Goal: Information Seeking & Learning: Learn about a topic

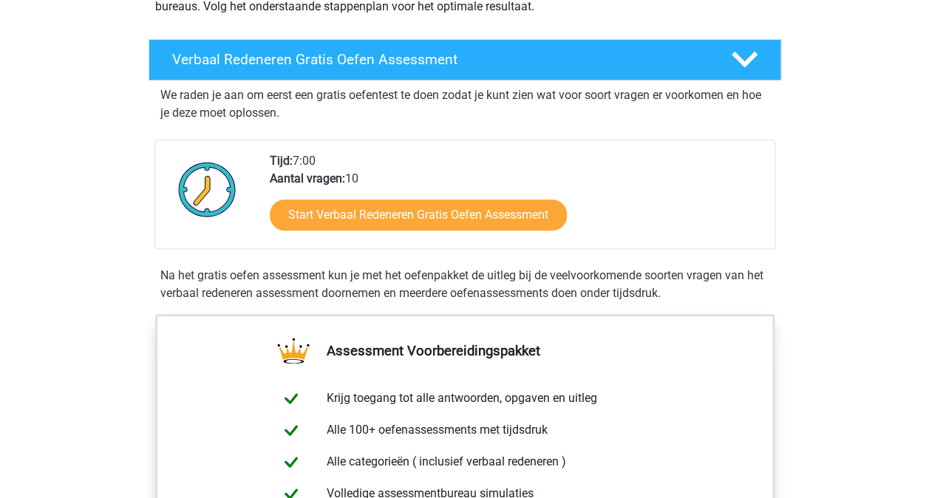
scroll to position [369, 0]
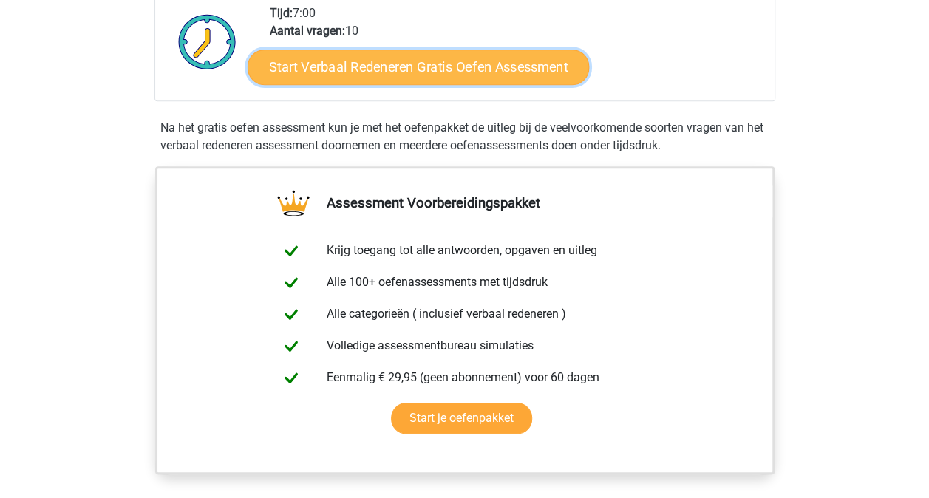
click at [465, 73] on link "Start Verbaal Redeneren Gratis Oefen Assessment" at bounding box center [417, 66] width 341 height 35
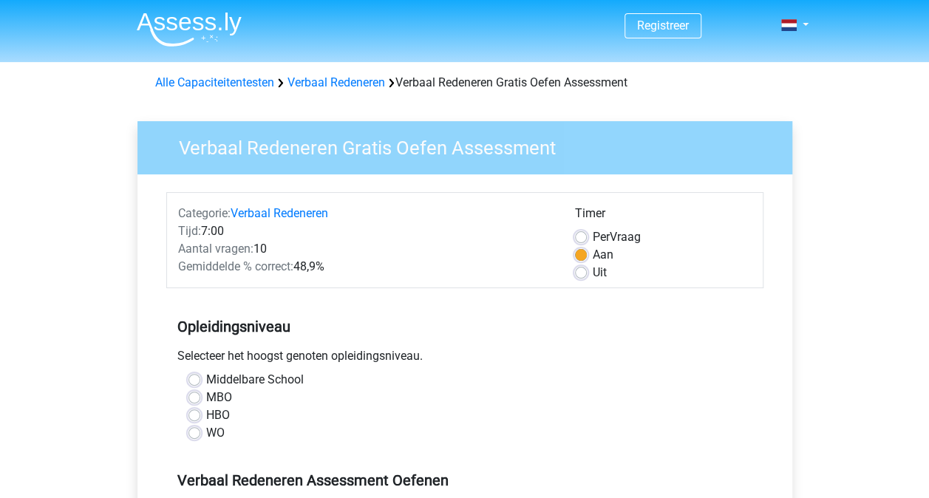
scroll to position [74, 0]
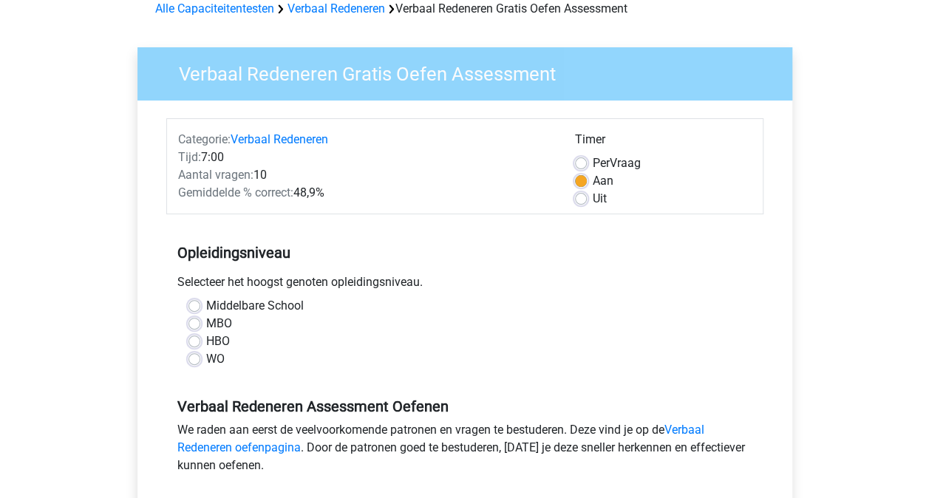
click at [206, 355] on label "WO" at bounding box center [215, 359] width 18 height 18
click at [192, 355] on input "WO" at bounding box center [194, 357] width 12 height 15
radio input "true"
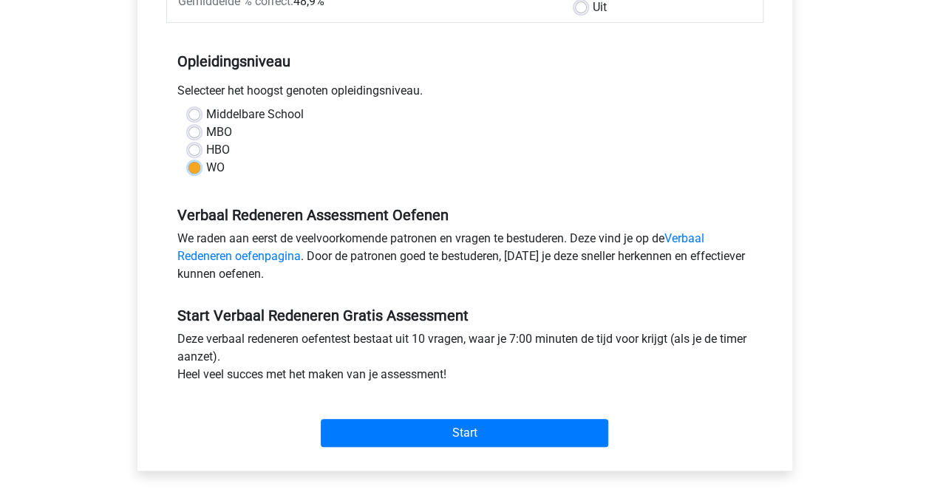
scroll to position [296, 0]
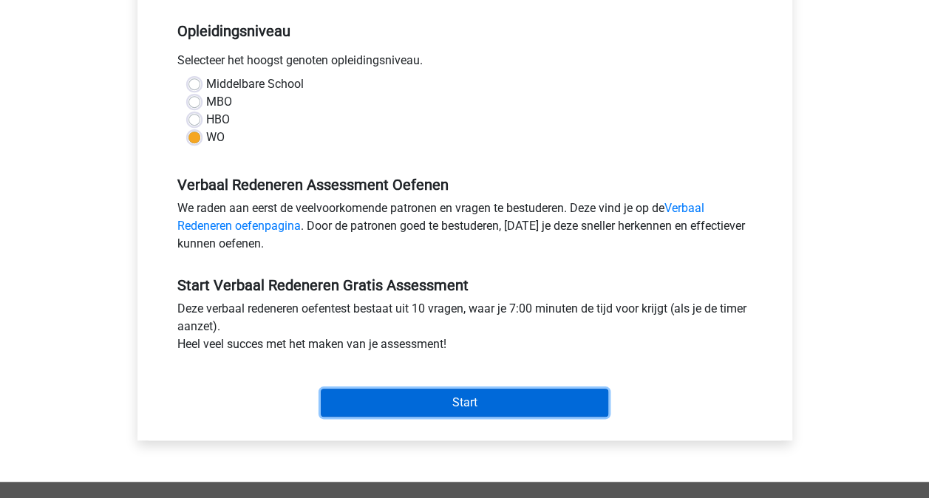
click at [450, 394] on input "Start" at bounding box center [464, 403] width 287 height 28
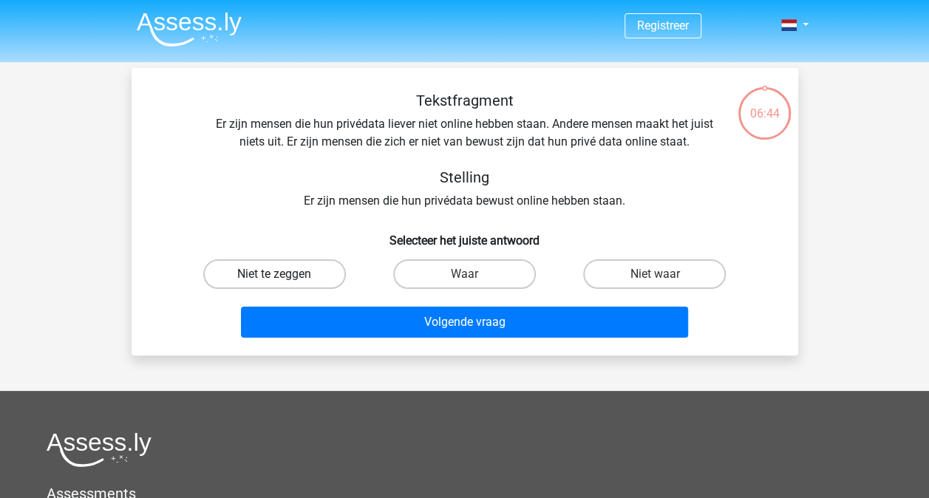
click at [307, 273] on label "Niet te zeggen" at bounding box center [274, 274] width 143 height 30
click at [284, 274] on input "Niet te zeggen" at bounding box center [279, 279] width 10 height 10
radio input "true"
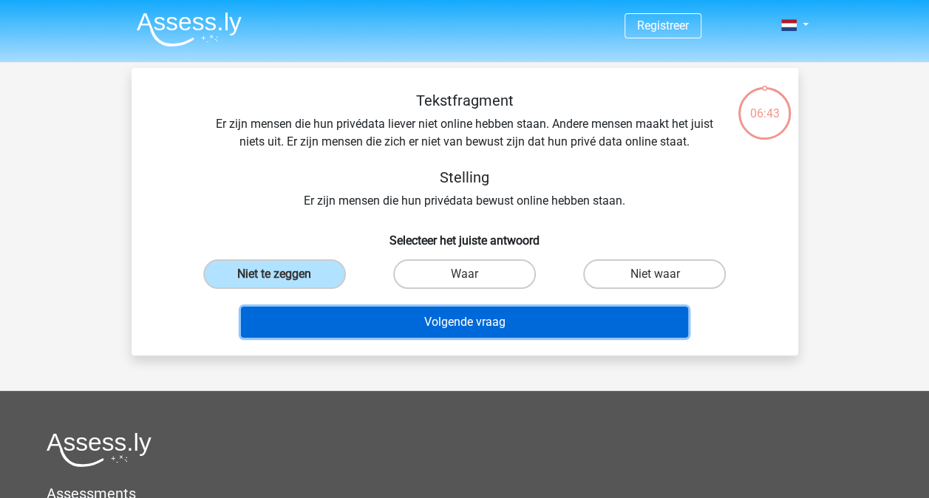
click at [469, 321] on button "Volgende vraag" at bounding box center [464, 322] width 447 height 31
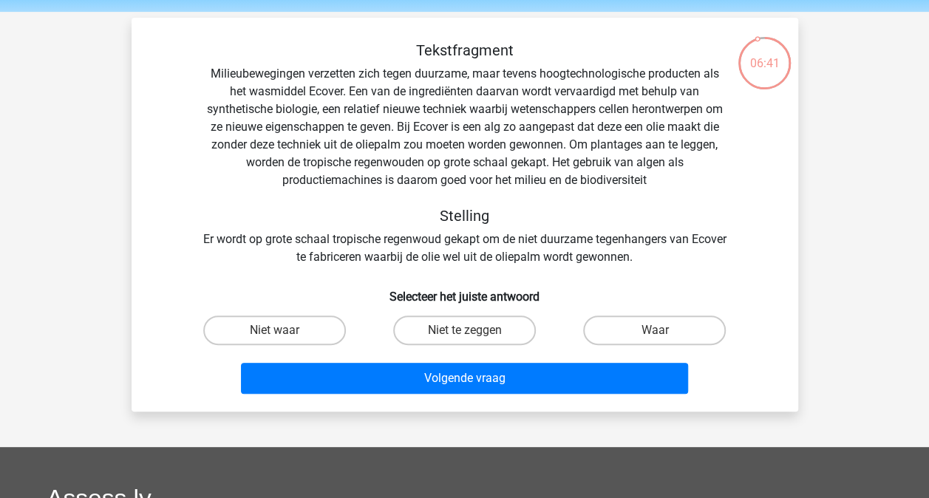
scroll to position [74, 0]
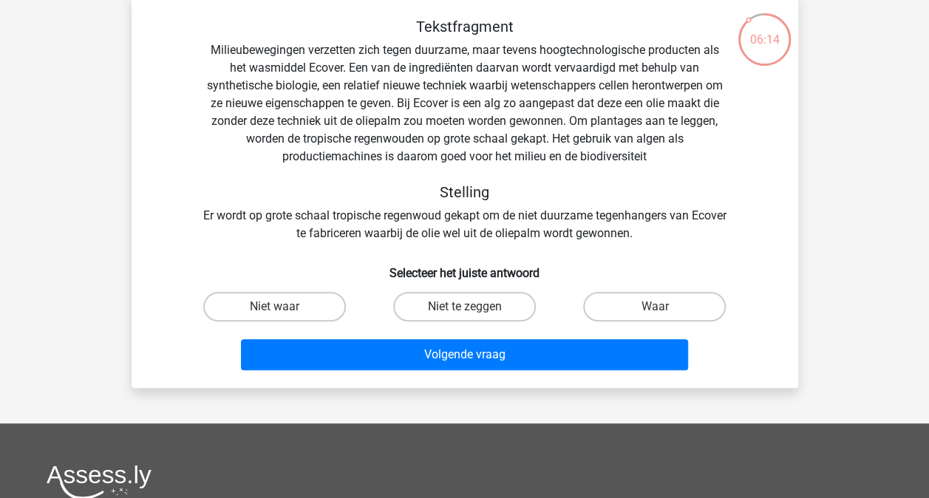
click at [647, 155] on div "Tekstfragment Milieubewegingen verzetten zich tegen duurzame, maar tevens hoogt…" at bounding box center [464, 130] width 619 height 225
click at [600, 223] on div "Tekstfragment Milieubewegingen verzetten zich tegen duurzame, maar tevens hoogt…" at bounding box center [464, 130] width 619 height 225
click at [590, 238] on div "Tekstfragment Milieubewegingen verzetten zich tegen duurzame, maar tevens hoogt…" at bounding box center [464, 130] width 619 height 225
click at [673, 310] on label "Waar" at bounding box center [654, 307] width 143 height 30
click at [664, 310] on input "Waar" at bounding box center [660, 312] width 10 height 10
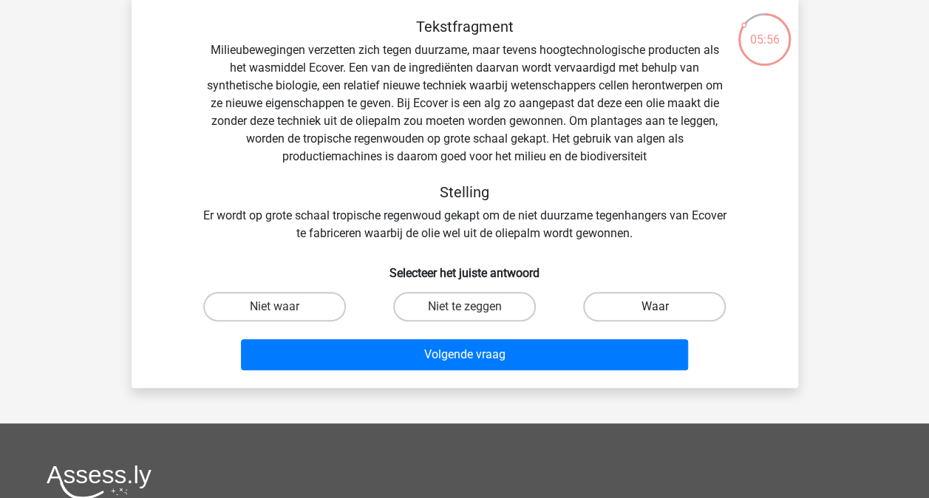
radio input "true"
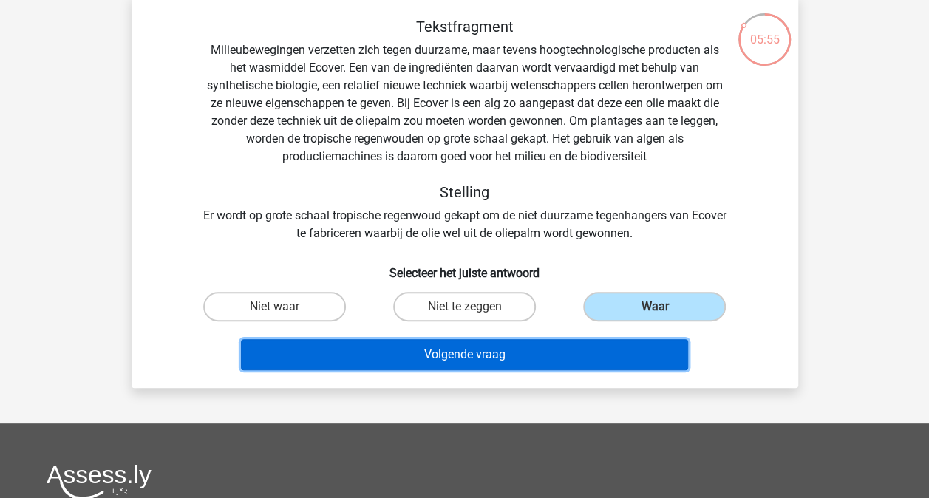
click at [474, 358] on button "Volgende vraag" at bounding box center [464, 354] width 447 height 31
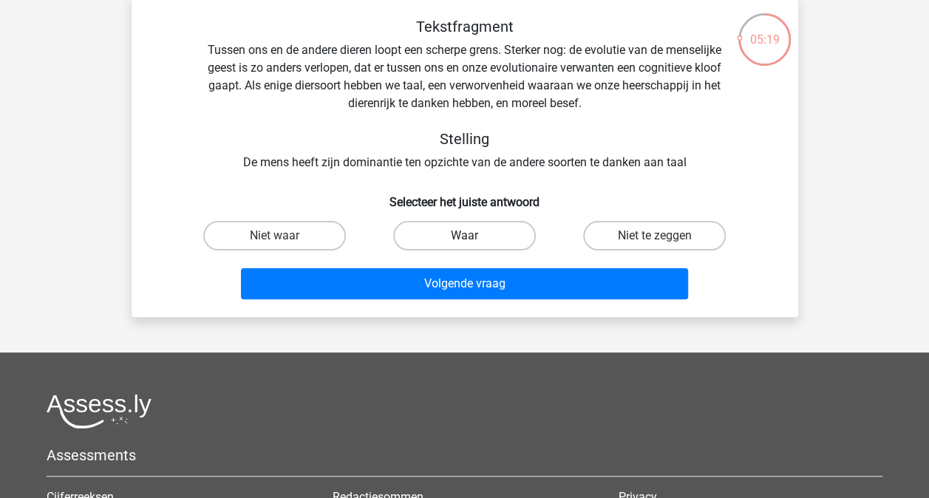
click at [363, 239] on div "Waar" at bounding box center [274, 236] width 178 height 30
click at [465, 230] on label "Waar" at bounding box center [464, 236] width 143 height 30
click at [465, 236] on input "Waar" at bounding box center [469, 241] width 10 height 10
radio input "true"
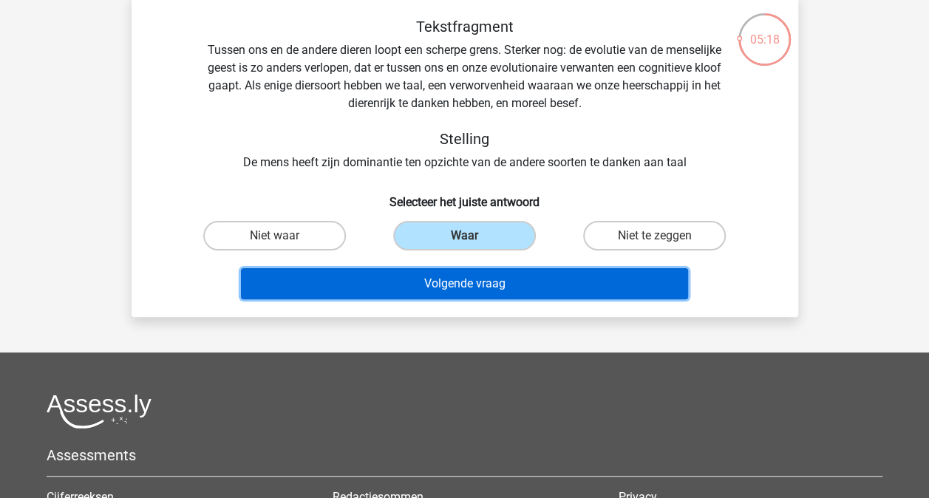
click at [466, 273] on button "Volgende vraag" at bounding box center [464, 283] width 447 height 31
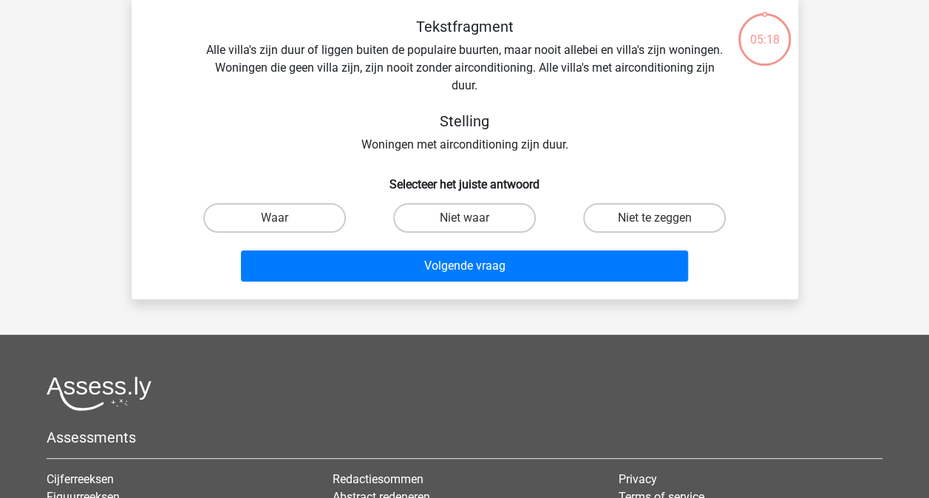
scroll to position [68, 0]
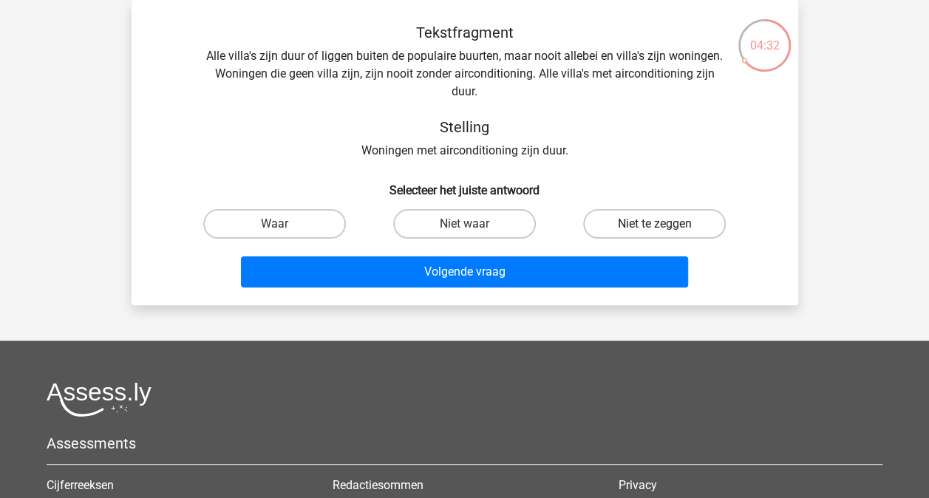
click at [646, 216] on label "Niet te zeggen" at bounding box center [654, 224] width 143 height 30
click at [655, 224] on input "Niet te zeggen" at bounding box center [660, 229] width 10 height 10
radio input "true"
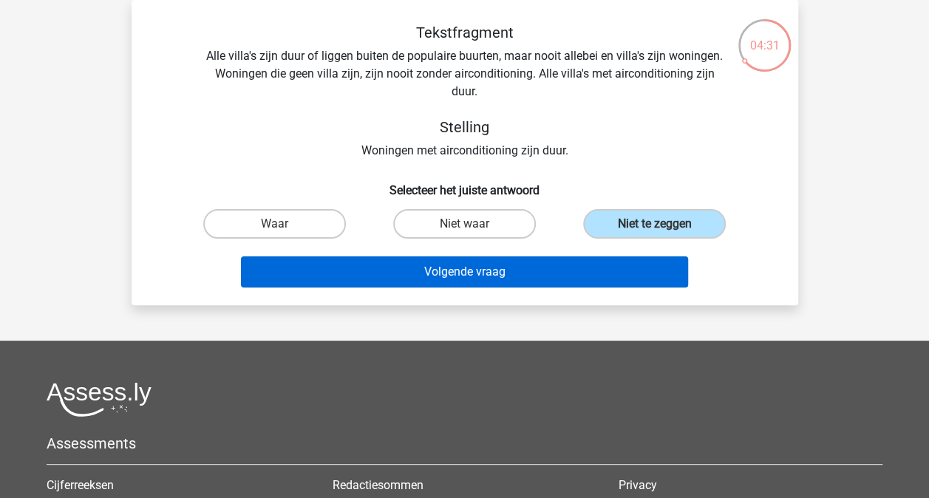
click at [464, 259] on div "Volgende vraag" at bounding box center [464, 269] width 619 height 49
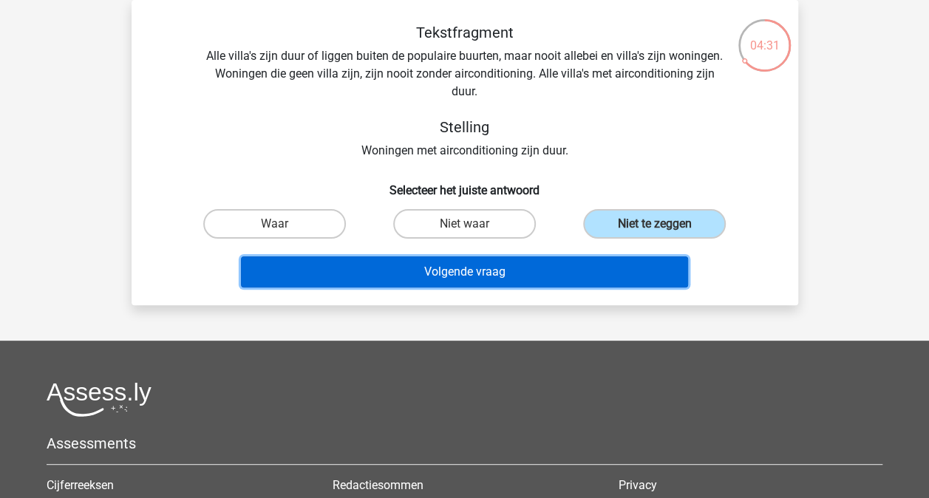
click at [464, 260] on button "Volgende vraag" at bounding box center [464, 271] width 447 height 31
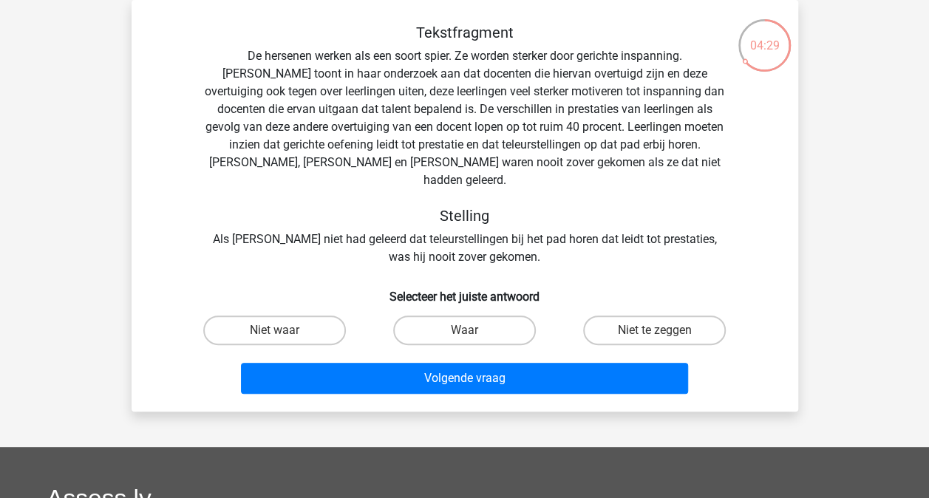
click at [563, 149] on div "Tekstfragment De hersenen werken als een soort spier. Ze worden sterker door ge…" at bounding box center [464, 145] width 619 height 242
click at [542, 165] on div "Tekstfragment De hersenen werken als een soort spier. Ze worden sterker door ge…" at bounding box center [464, 145] width 619 height 242
click at [390, 162] on div "Tekstfragment De hersenen werken als een soort spier. Ze worden sterker door ge…" at bounding box center [464, 145] width 619 height 242
click at [437, 315] on label "Waar" at bounding box center [464, 330] width 143 height 30
click at [464, 330] on input "Waar" at bounding box center [469, 335] width 10 height 10
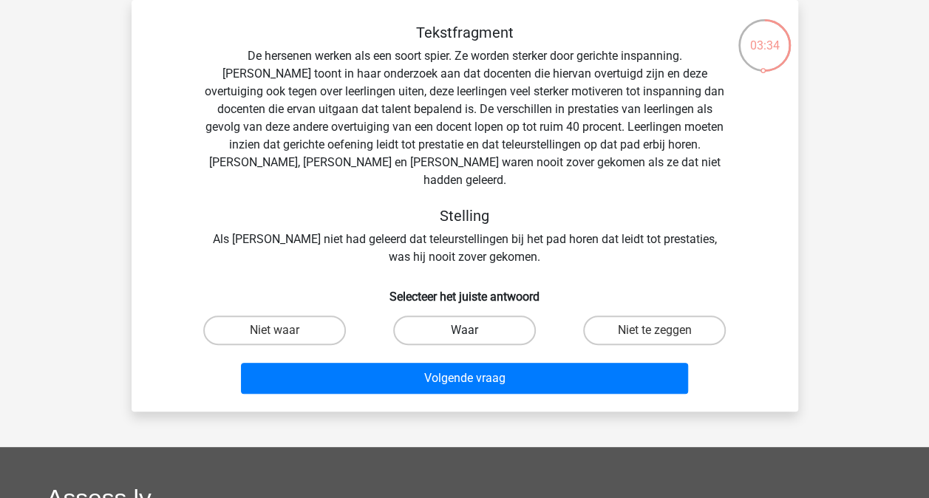
radio input "true"
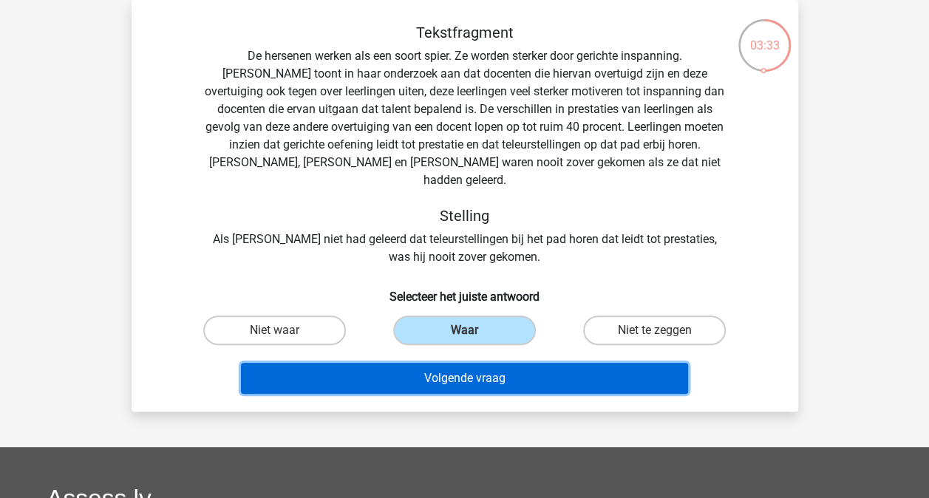
click at [467, 367] on button "Volgende vraag" at bounding box center [464, 378] width 447 height 31
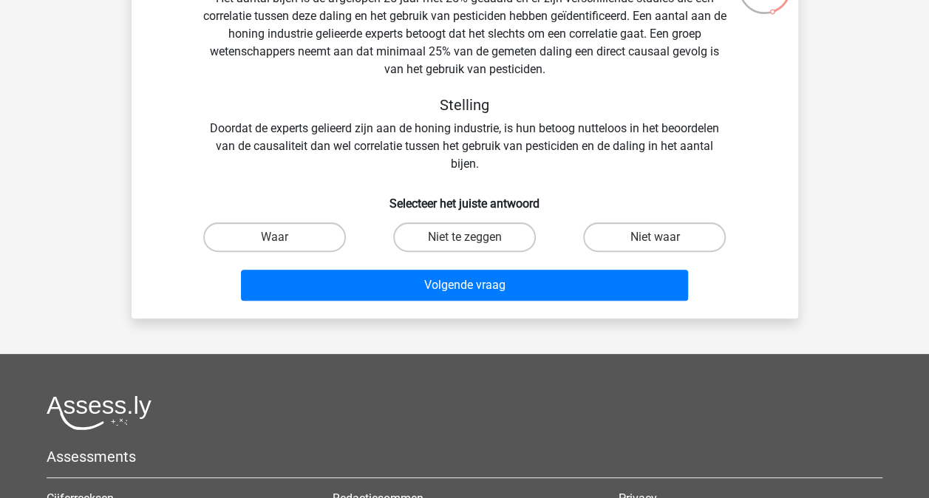
scroll to position [148, 0]
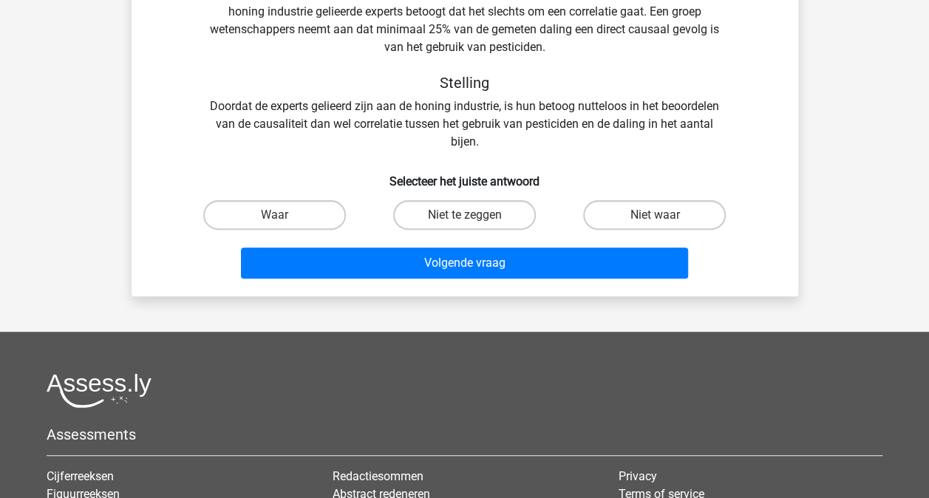
drag, startPoint x: 477, startPoint y: 137, endPoint x: 485, endPoint y: 129, distance: 11.5
click at [485, 129] on div "Tekstfragment Het aantal bijen is de afgelopen 25 jaar met 25% gedaald en er zi…" at bounding box center [464, 47] width 619 height 207
drag, startPoint x: 485, startPoint y: 129, endPoint x: 478, endPoint y: 137, distance: 10.5
click at [478, 137] on div "Tekstfragment Het aantal bijen is de afgelopen 25 jaar met 25% gedaald en er zi…" at bounding box center [464, 47] width 619 height 207
click at [477, 140] on div "Tekstfragment Het aantal bijen is de afgelopen 25 jaar met 25% gedaald en er zi…" at bounding box center [464, 47] width 619 height 207
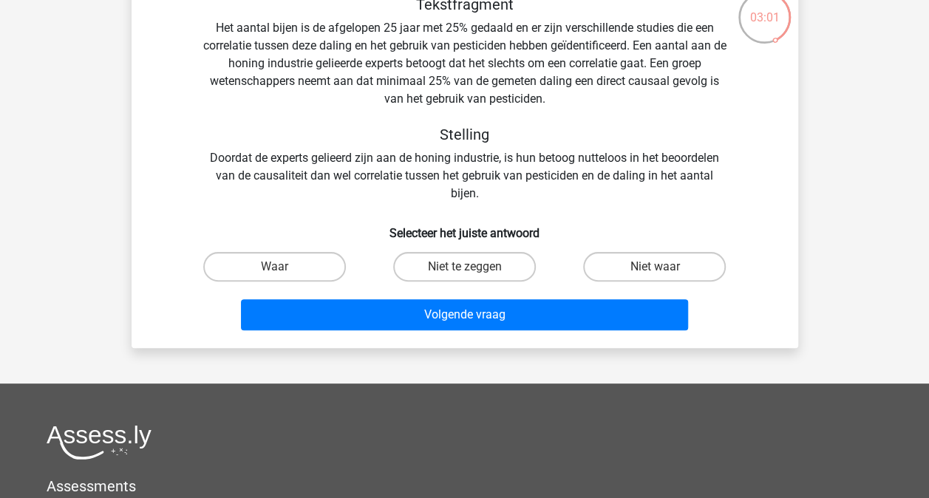
scroll to position [74, 0]
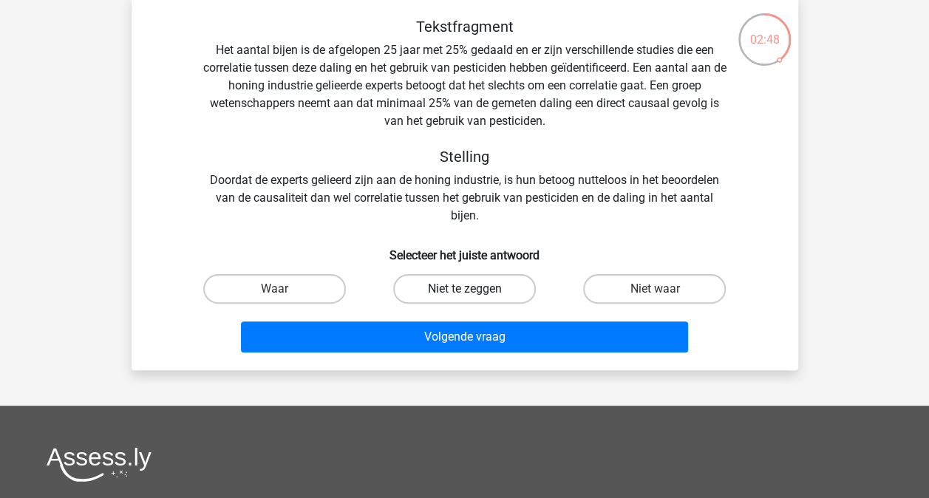
click at [482, 290] on label "Niet te zeggen" at bounding box center [464, 289] width 143 height 30
click at [474, 290] on input "Niet te zeggen" at bounding box center [469, 294] width 10 height 10
radio input "true"
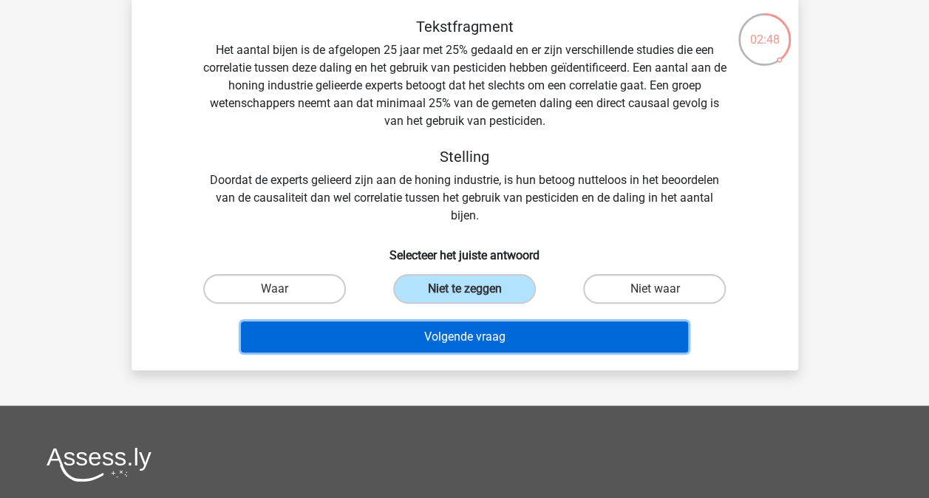
click at [471, 339] on button "Volgende vraag" at bounding box center [464, 336] width 447 height 31
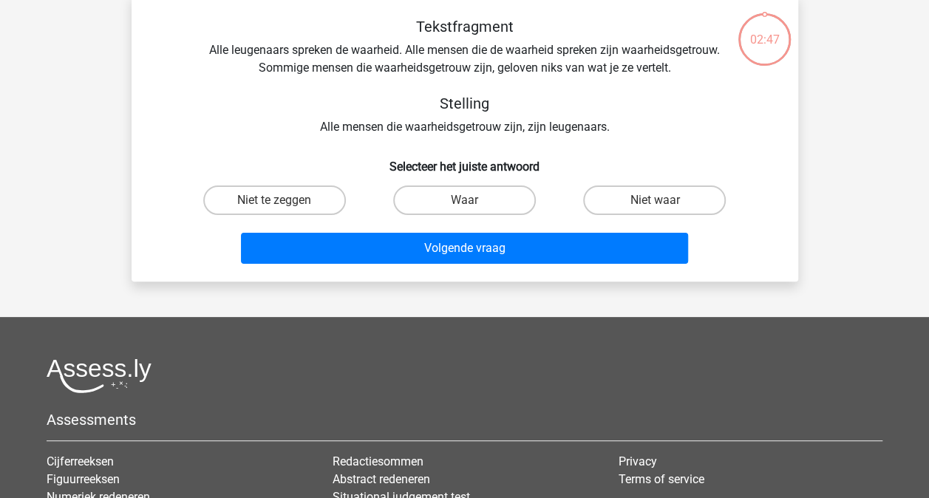
scroll to position [68, 0]
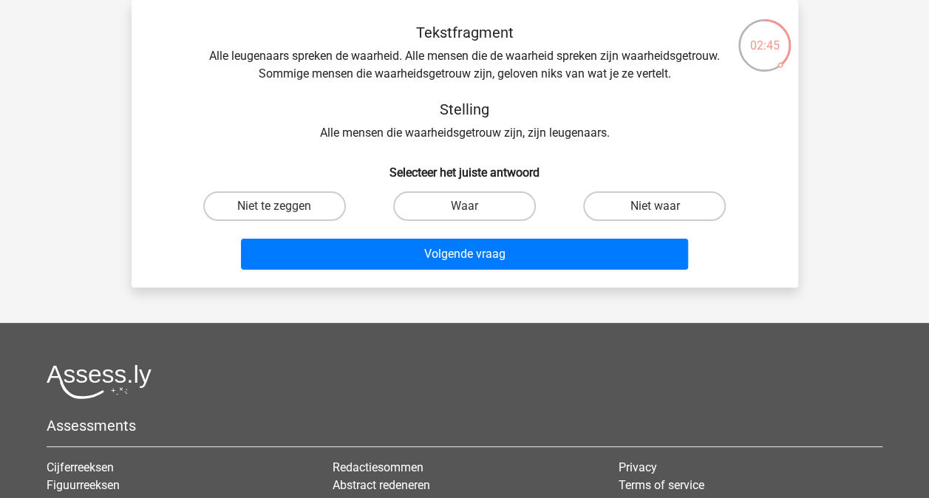
click at [490, 134] on div "Tekstfragment Alle leugenaars spreken de waarheid. Alle mensen die de waarheid …" at bounding box center [464, 83] width 619 height 118
drag, startPoint x: 273, startPoint y: 205, endPoint x: 355, endPoint y: 222, distance: 83.7
click at [273, 205] on label "Niet te zeggen" at bounding box center [274, 206] width 143 height 30
click at [274, 206] on input "Niet te zeggen" at bounding box center [279, 211] width 10 height 10
radio input "true"
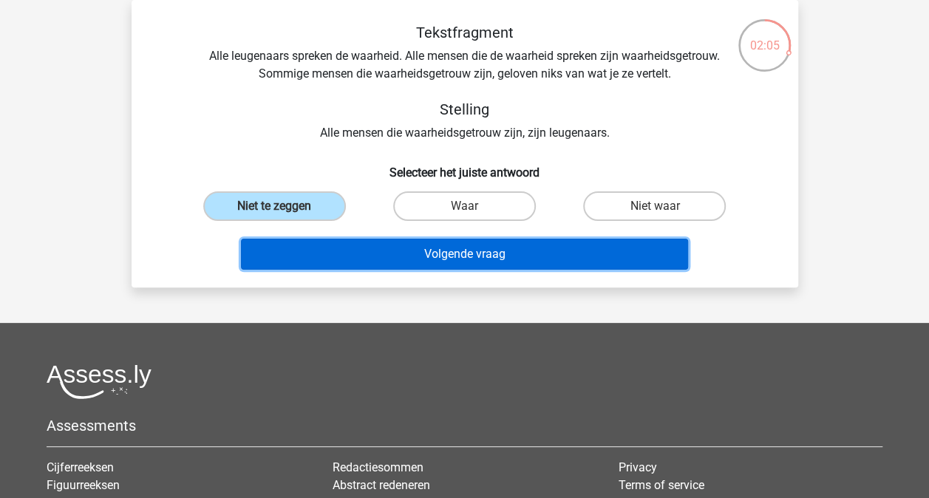
click at [466, 252] on button "Volgende vraag" at bounding box center [464, 254] width 447 height 31
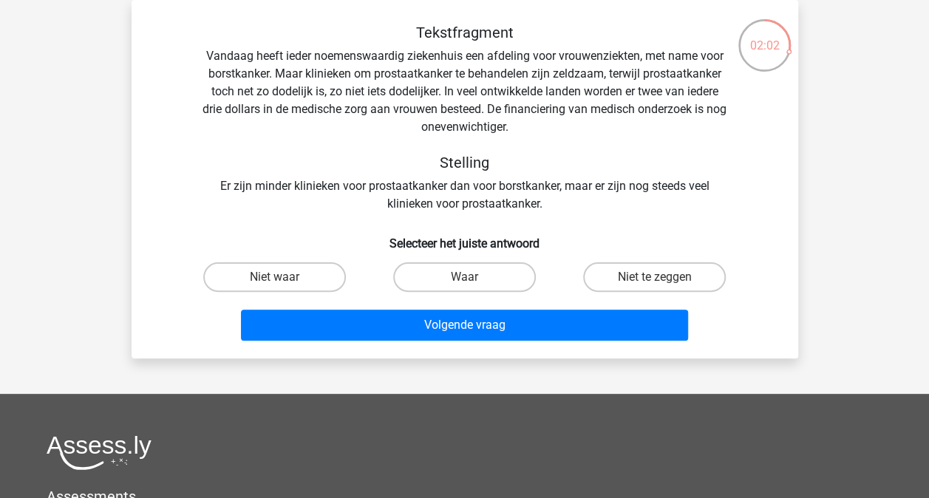
click at [520, 125] on div "Tekstfragment Vandaag heeft ieder noemenswaardig ziekenhuis een afdeling voor v…" at bounding box center [464, 118] width 619 height 189
drag, startPoint x: 520, startPoint y: 125, endPoint x: 529, endPoint y: 147, distance: 23.9
click at [529, 147] on div "Tekstfragment Vandaag heeft ieder noemenswaardig ziekenhuis een afdeling voor v…" at bounding box center [464, 118] width 619 height 189
click at [518, 124] on div "Tekstfragment Vandaag heeft ieder noemenswaardig ziekenhuis een afdeling voor v…" at bounding box center [464, 118] width 619 height 189
click at [297, 273] on label "Niet waar" at bounding box center [274, 277] width 143 height 30
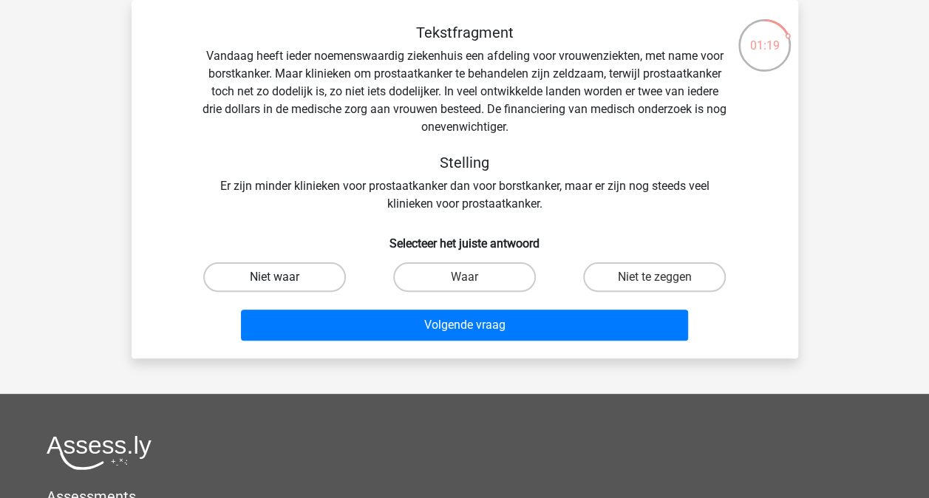
click at [284, 277] on input "Niet waar" at bounding box center [279, 282] width 10 height 10
radio input "true"
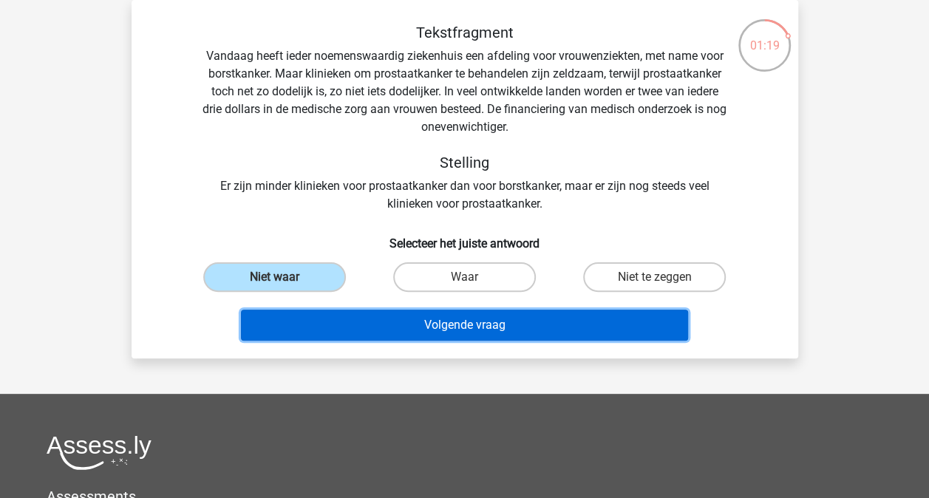
click at [424, 315] on button "Volgende vraag" at bounding box center [464, 325] width 447 height 31
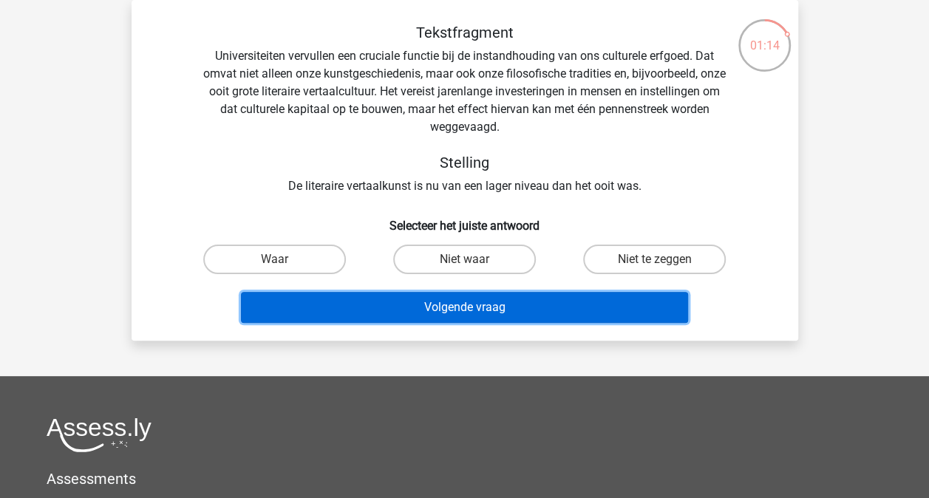
click at [482, 312] on button "Volgende vraag" at bounding box center [464, 307] width 447 height 31
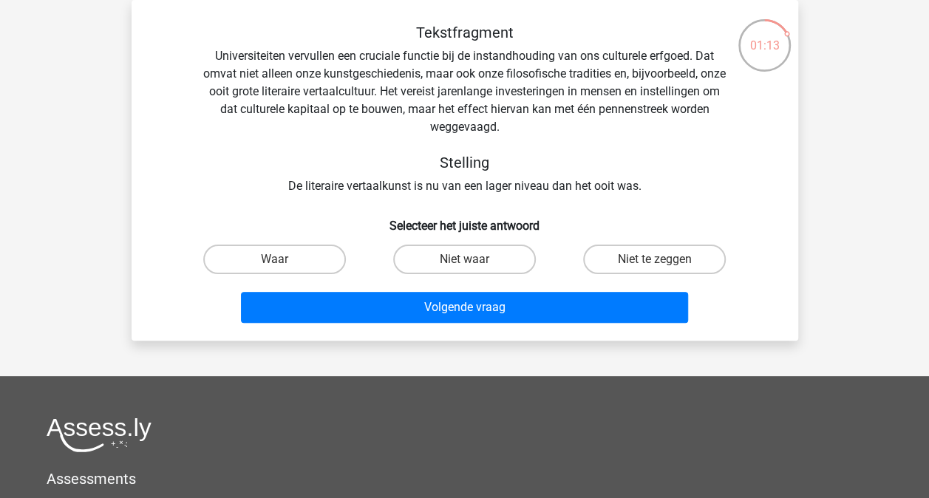
click at [480, 179] on div "Tekstfragment Universiteiten vervullen een cruciale functie bij de instandhoudi…" at bounding box center [464, 109] width 619 height 171
click at [634, 256] on label "Niet te zeggen" at bounding box center [654, 260] width 143 height 30
click at [655, 259] on input "Niet te zeggen" at bounding box center [660, 264] width 10 height 10
radio input "true"
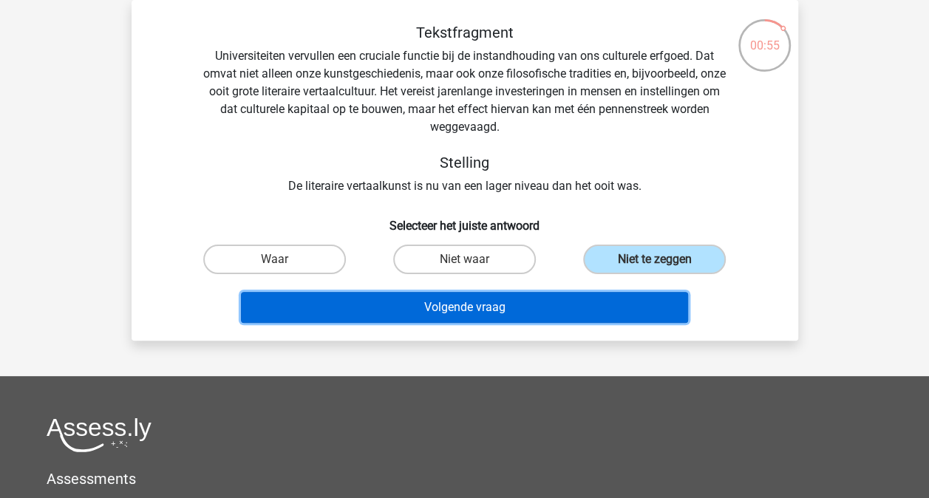
click at [497, 301] on button "Volgende vraag" at bounding box center [464, 307] width 447 height 31
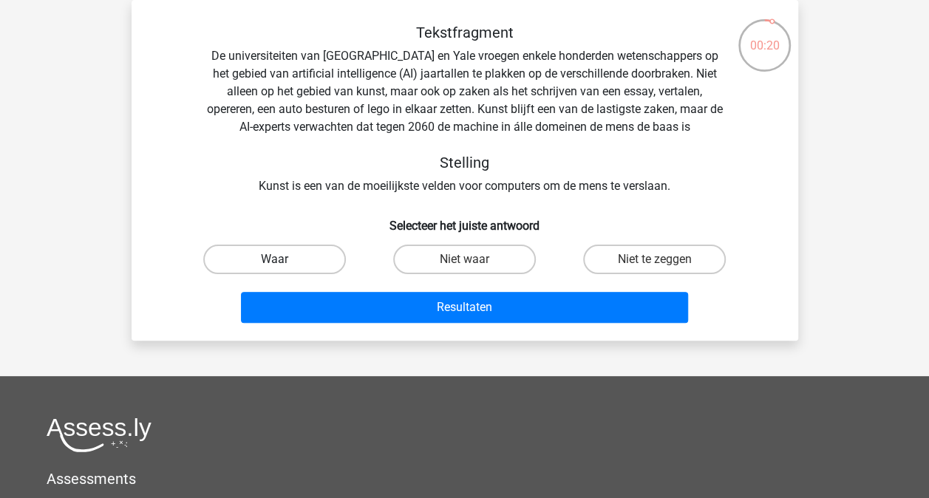
click at [300, 254] on label "Waar" at bounding box center [274, 260] width 143 height 30
click at [284, 259] on input "Waar" at bounding box center [279, 264] width 10 height 10
radio input "true"
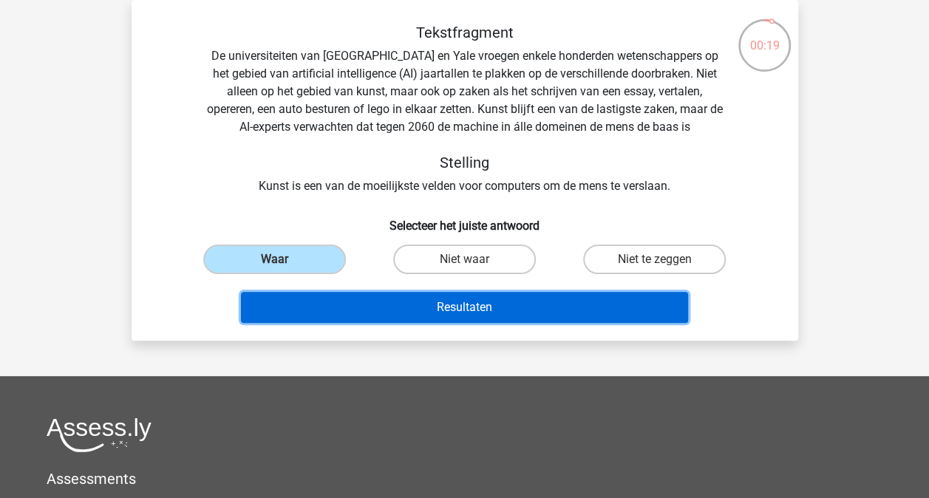
click at [480, 307] on button "Resultaten" at bounding box center [464, 307] width 447 height 31
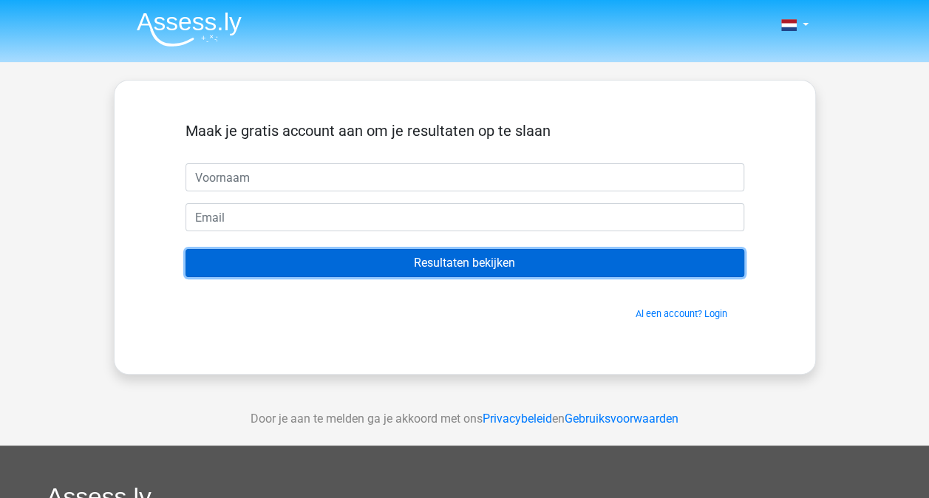
click at [517, 266] on input "Resultaten bekijken" at bounding box center [464, 263] width 559 height 28
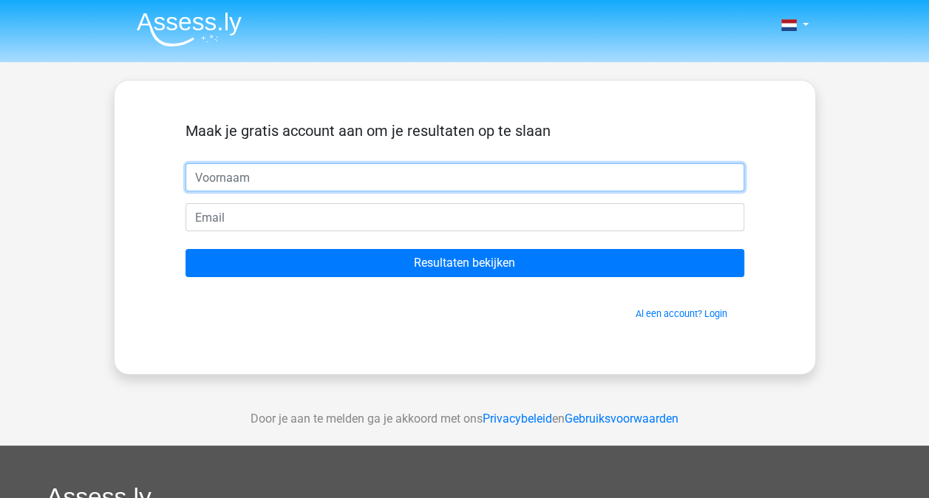
click at [464, 185] on input "text" at bounding box center [464, 177] width 559 height 28
type input "Kareem"
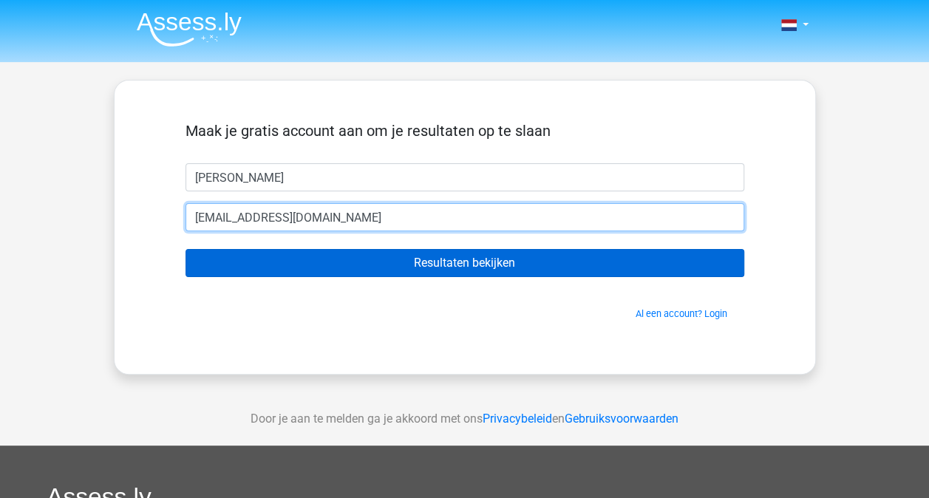
type input "chinkareem@gmail.com"
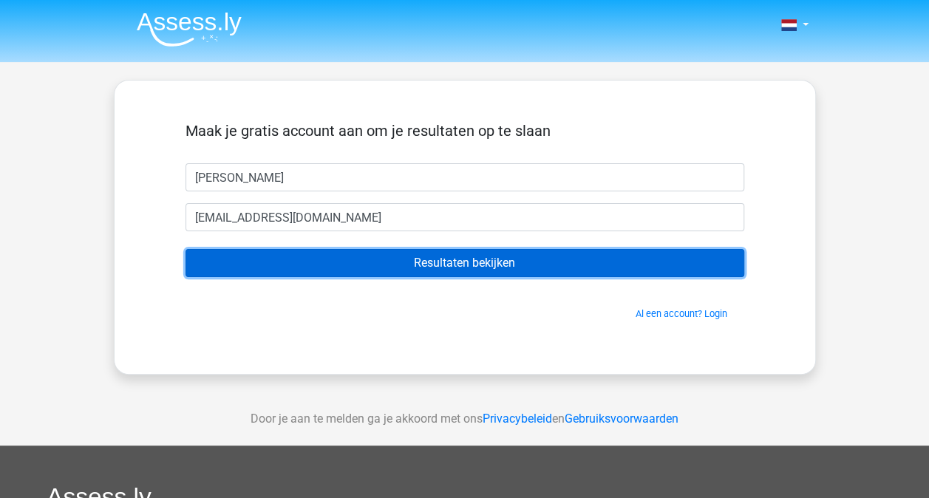
click at [437, 258] on input "Resultaten bekijken" at bounding box center [464, 263] width 559 height 28
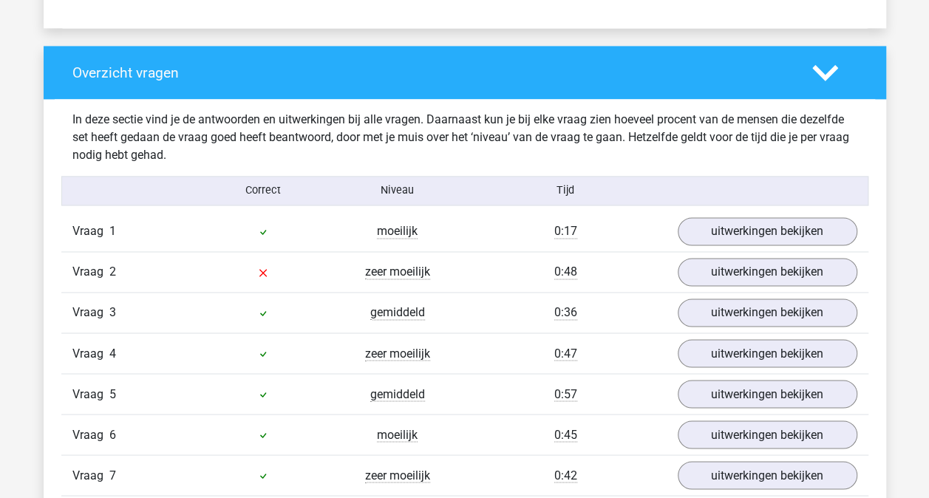
scroll to position [1108, 0]
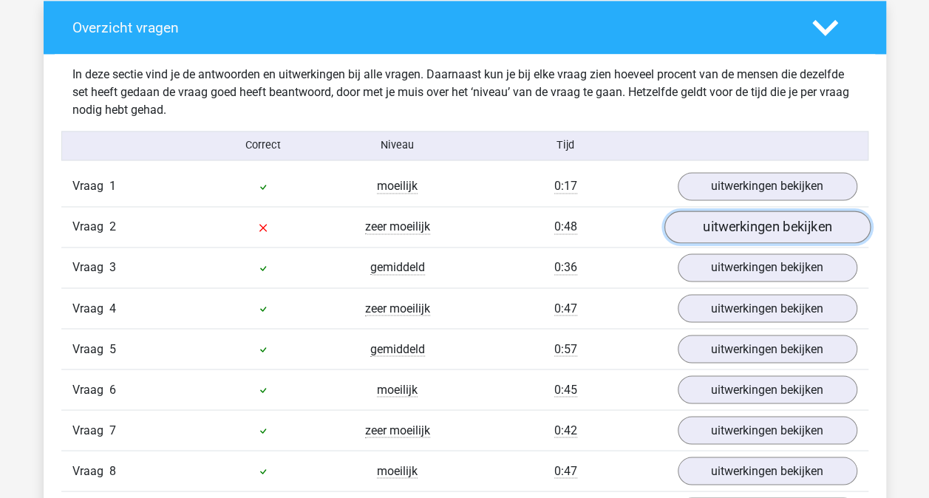
click at [746, 222] on link "uitwerkingen bekijken" at bounding box center [766, 227] width 206 height 33
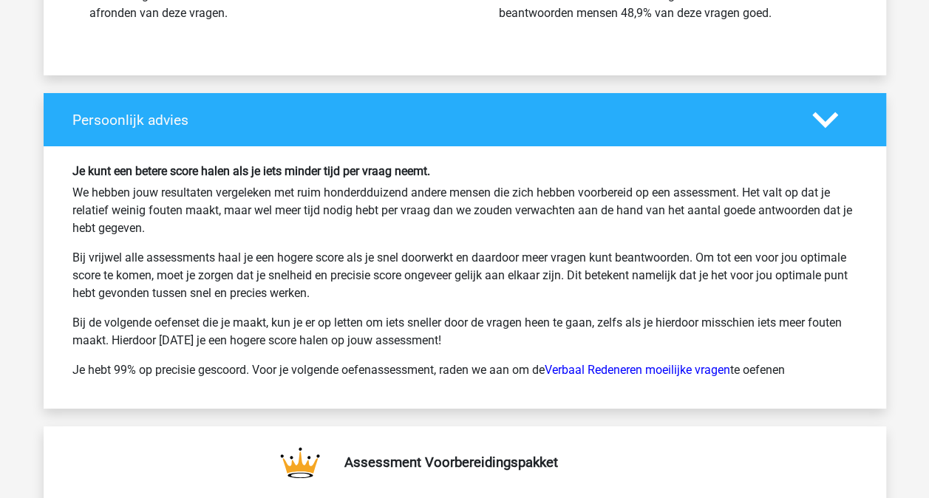
scroll to position [2660, 0]
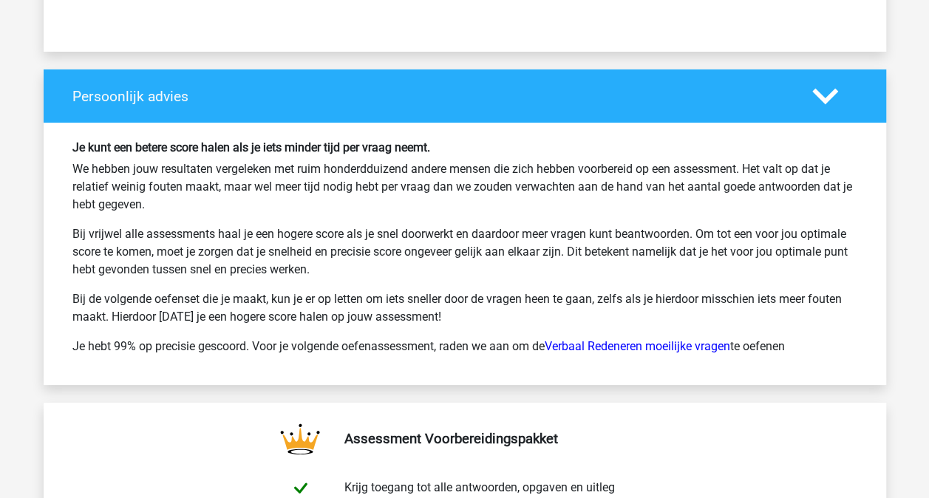
click at [304, 262] on p "Bij vrijwel alle assessments haal je een hogere score als je snel doorwerkt en …" at bounding box center [464, 251] width 785 height 53
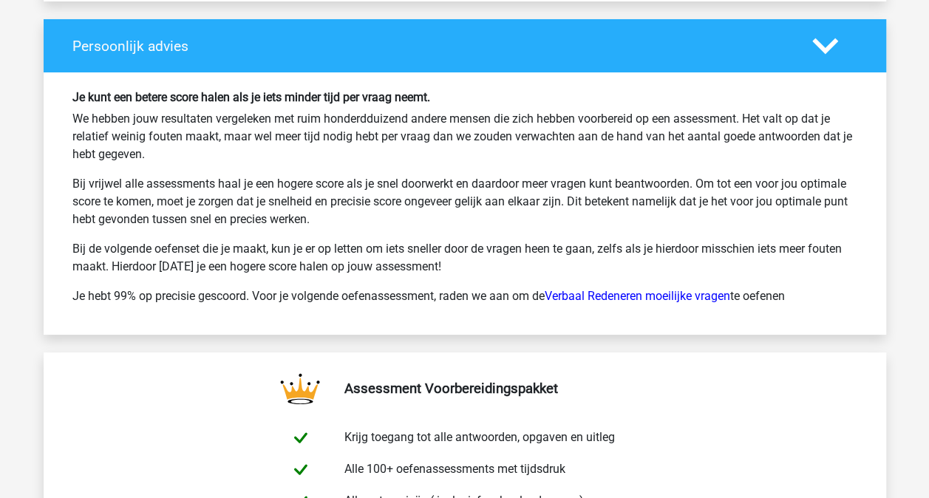
scroll to position [2733, 0]
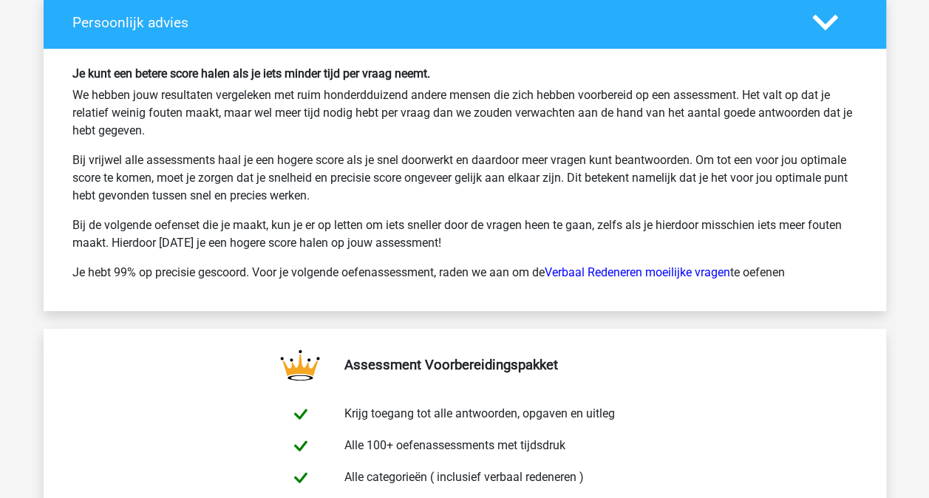
click at [265, 269] on p "Je hebt 99% op precisie gescoord. Voor je volgende oefenassessment, raden we aa…" at bounding box center [464, 273] width 785 height 18
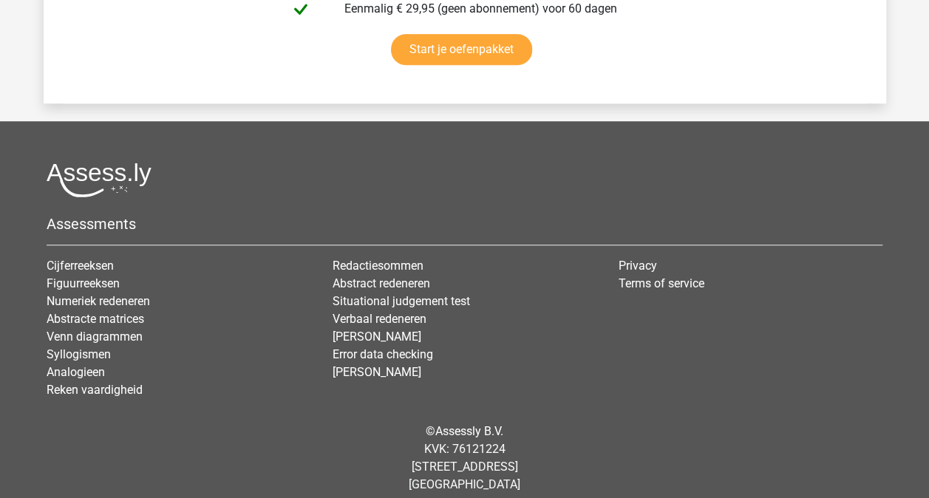
scroll to position [3269, 0]
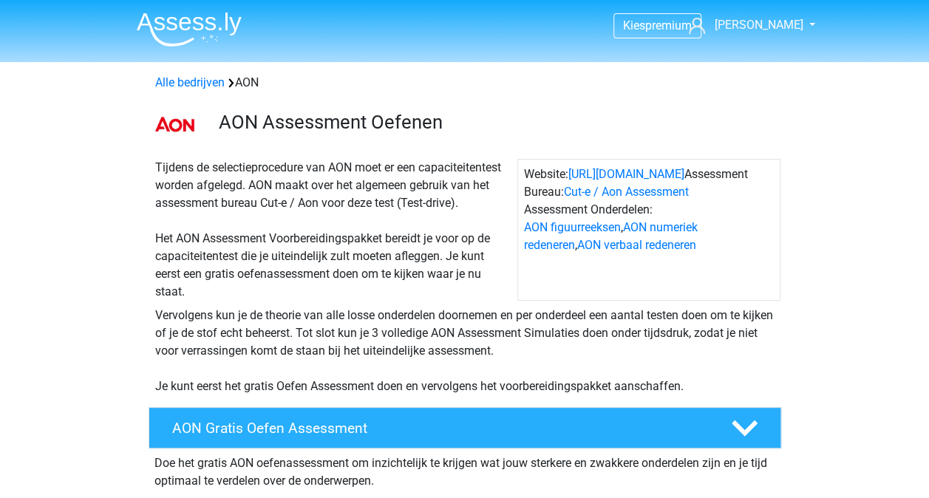
click at [157, 163] on div "Tijdens de selectieprocedure van AON moet er een capaciteitentest worden afgele…" at bounding box center [333, 230] width 368 height 142
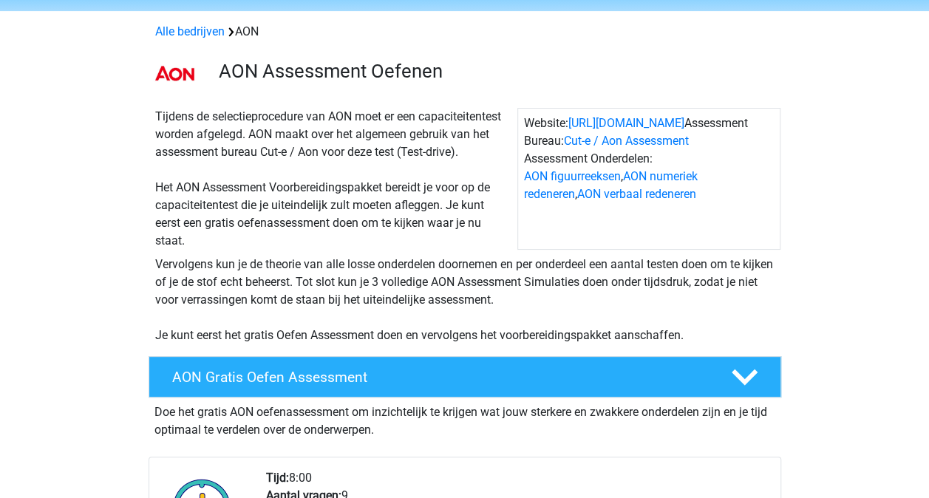
scroll to position [74, 0]
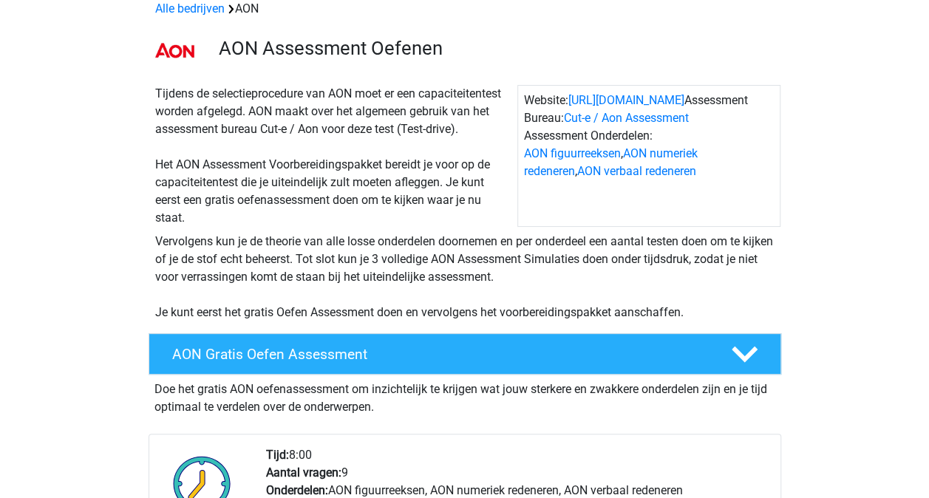
click at [119, 197] on div "Tijdens de selectieprocedure van AON moet er een capaciteitentest worden afgele…" at bounding box center [465, 153] width 702 height 148
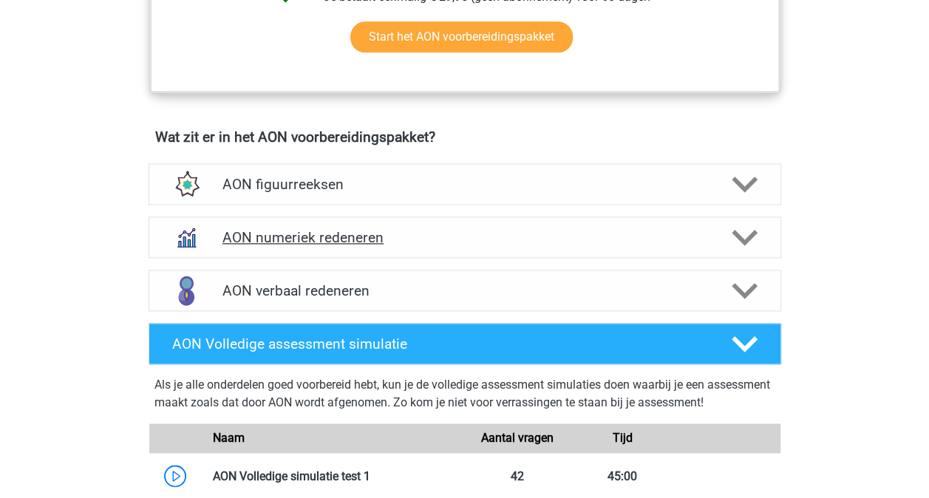
scroll to position [960, 0]
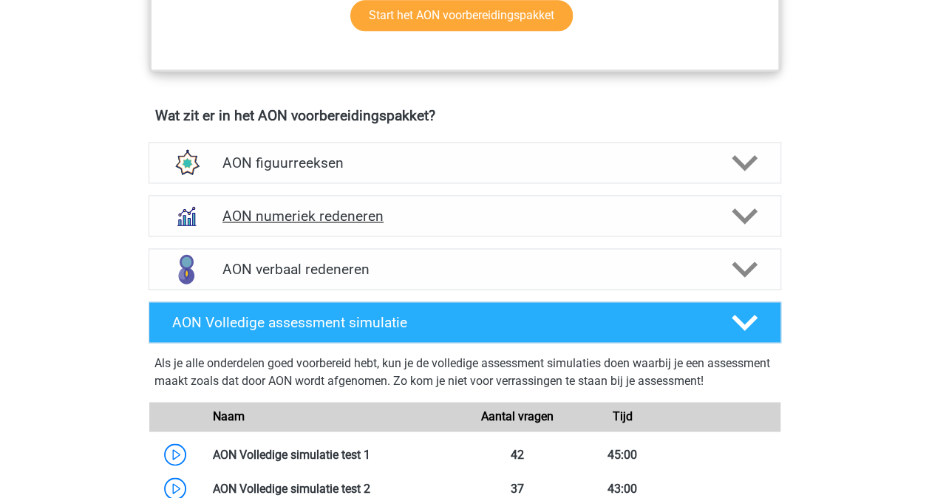
click at [273, 211] on h4 "AON numeriek redeneren" at bounding box center [464, 216] width 484 height 17
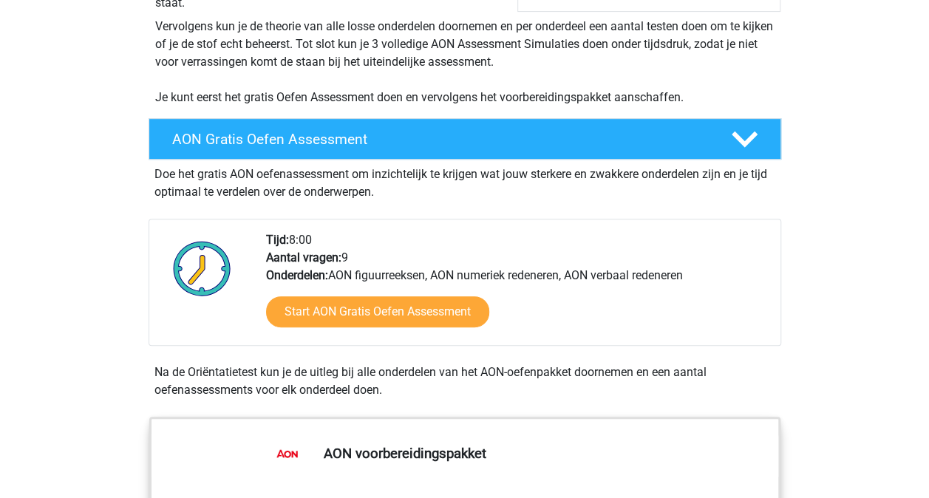
scroll to position [296, 0]
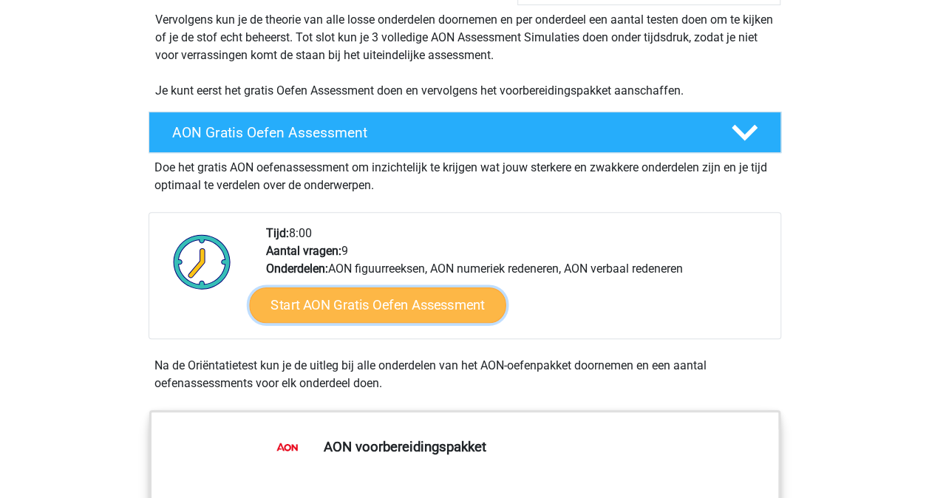
click at [337, 304] on link "Start AON Gratis Oefen Assessment" at bounding box center [377, 304] width 256 height 35
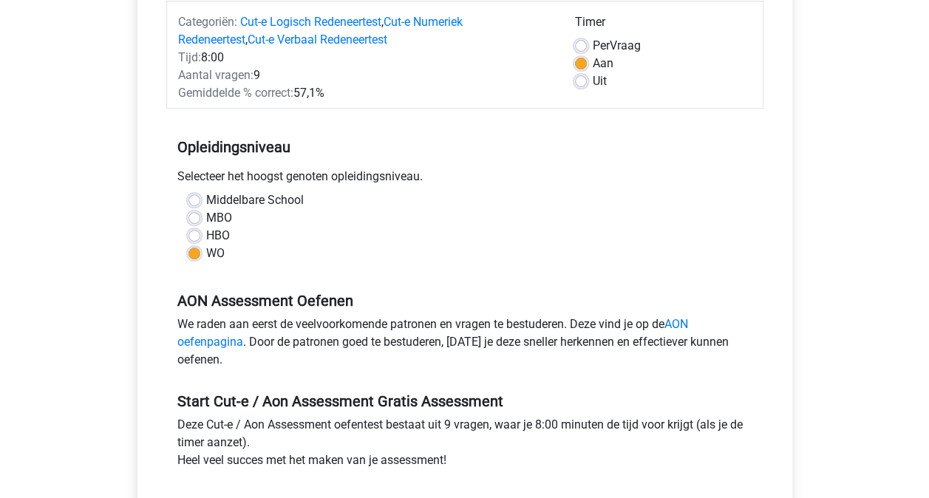
scroll to position [443, 0]
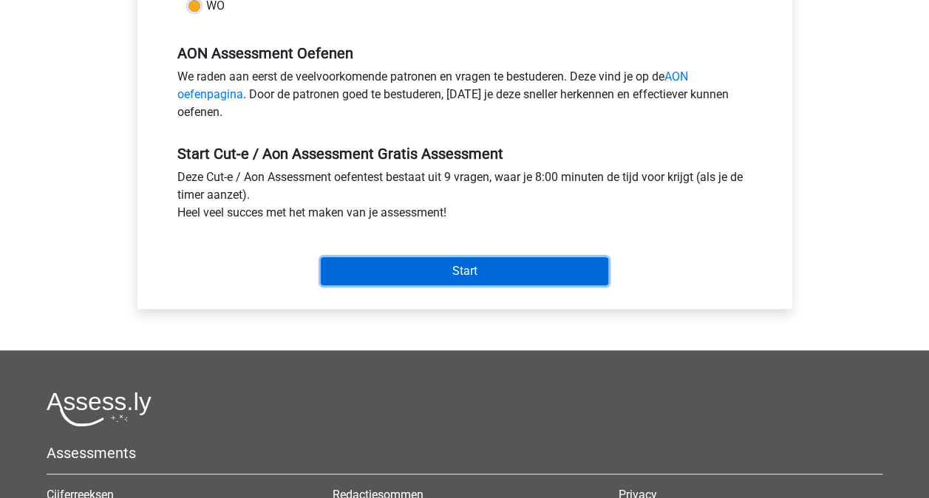
click at [395, 260] on input "Start" at bounding box center [464, 271] width 287 height 28
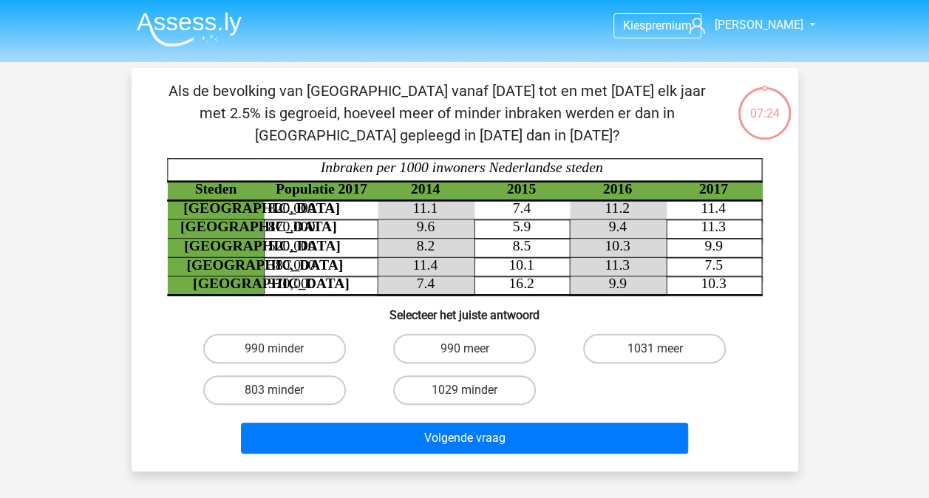
click at [533, 188] on tspan "2015" at bounding box center [520, 189] width 29 height 16
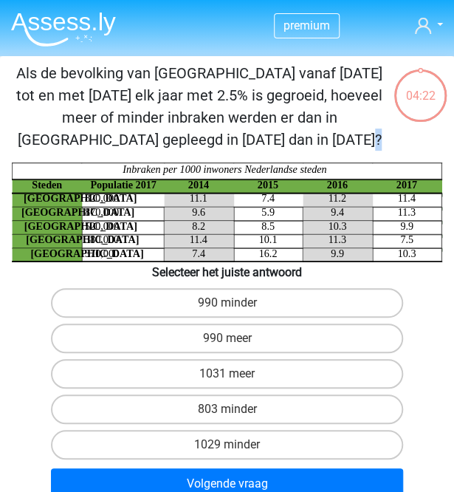
click at [310, 126] on p "Als de bevolking van Den haag vanaf 2015 tot en met 2017 elk jaar met 2.5% is g…" at bounding box center [199, 106] width 387 height 89
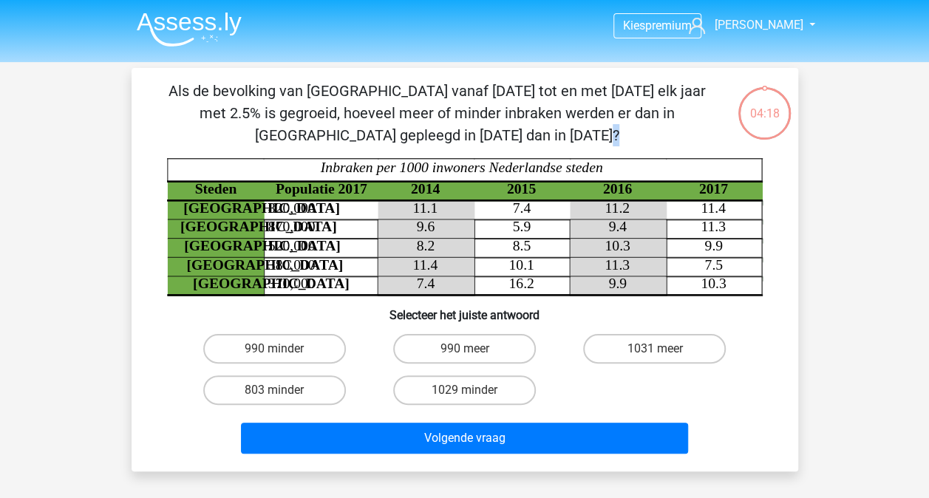
click at [196, 26] on img at bounding box center [189, 29] width 105 height 35
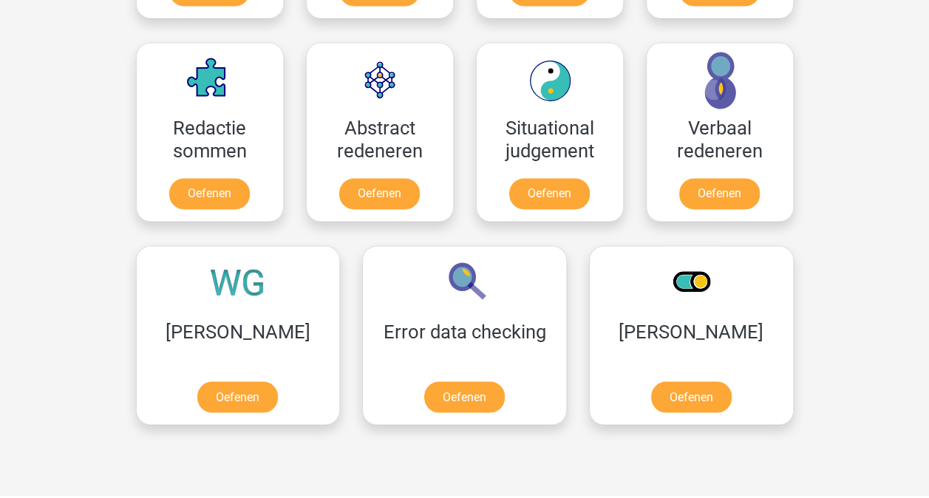
scroll to position [1034, 0]
